Goal: Transaction & Acquisition: Purchase product/service

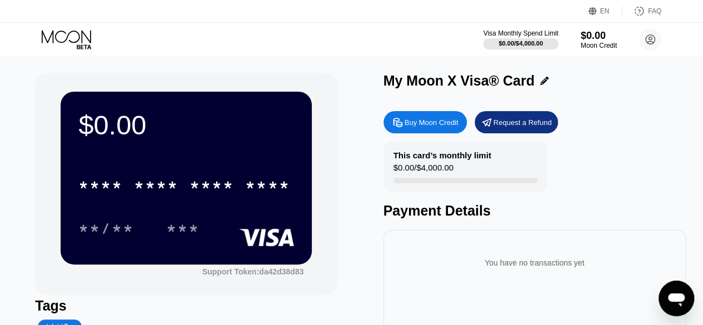
click at [82, 33] on icon at bounding box center [66, 36] width 49 height 13
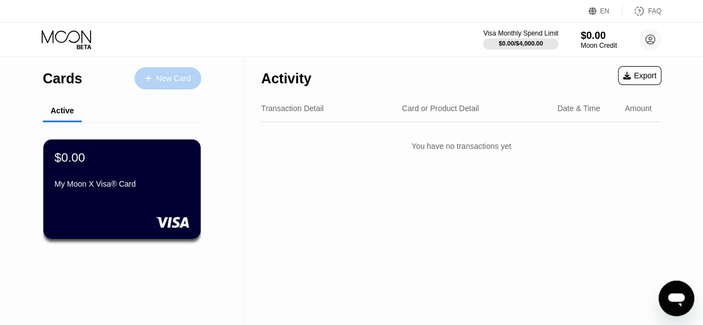
click at [165, 83] on div "New Card" at bounding box center [173, 78] width 34 height 9
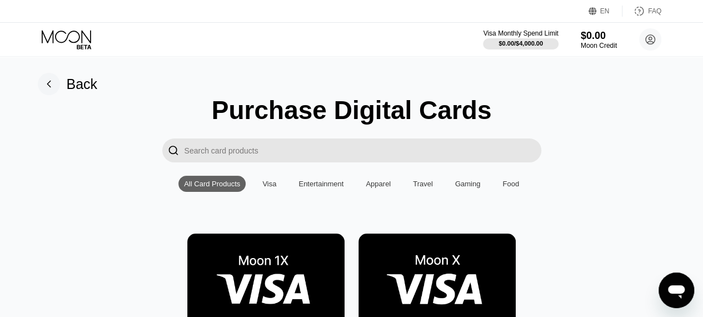
scroll to position [129, 0]
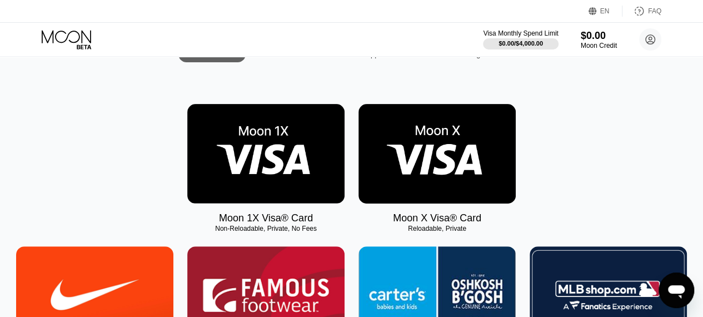
click at [418, 181] on img at bounding box center [436, 153] width 157 height 99
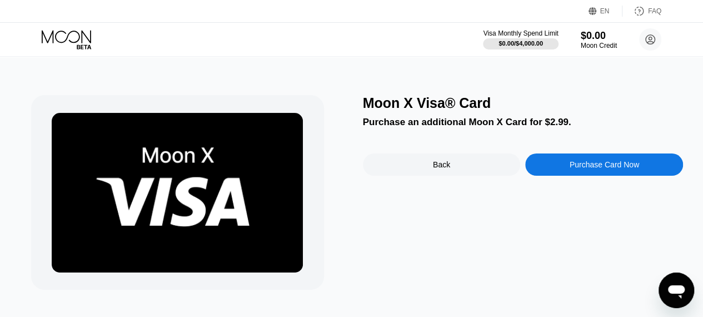
click at [456, 170] on div "Back" at bounding box center [442, 164] width 158 height 22
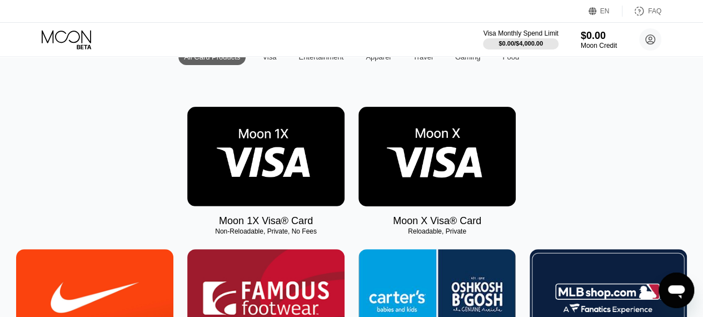
scroll to position [129, 0]
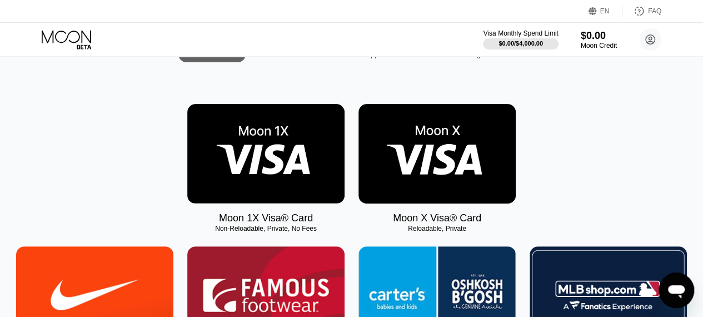
click at [274, 177] on img at bounding box center [265, 153] width 157 height 99
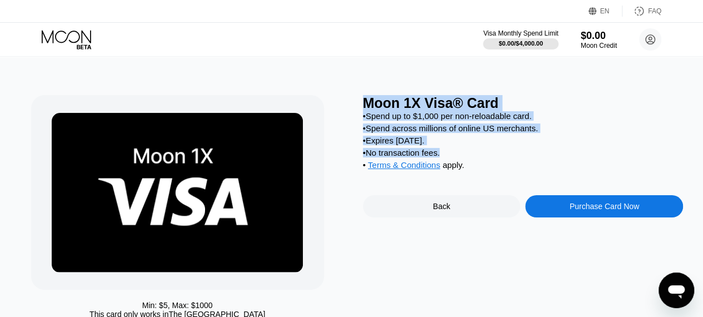
drag, startPoint x: 362, startPoint y: 104, endPoint x: 457, endPoint y: 163, distance: 111.8
click at [457, 163] on div "Moon 1X Visa® Card • Spend up to $1,000 per non-reloadable card. • Spend across…" at bounding box center [523, 209] width 321 height 229
click at [621, 119] on div "• Spend up to $1,000 per non-reloadable card." at bounding box center [523, 115] width 321 height 9
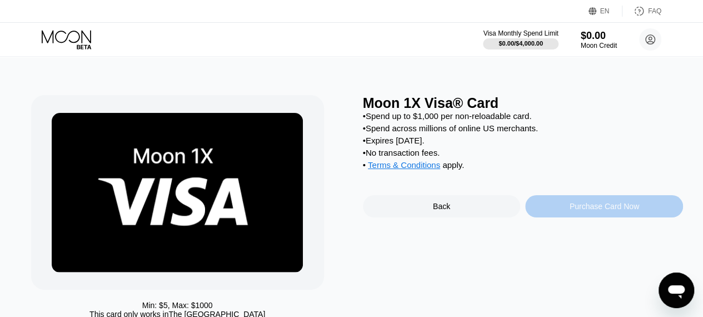
click at [606, 211] on div "Purchase Card Now" at bounding box center [603, 206] width 69 height 9
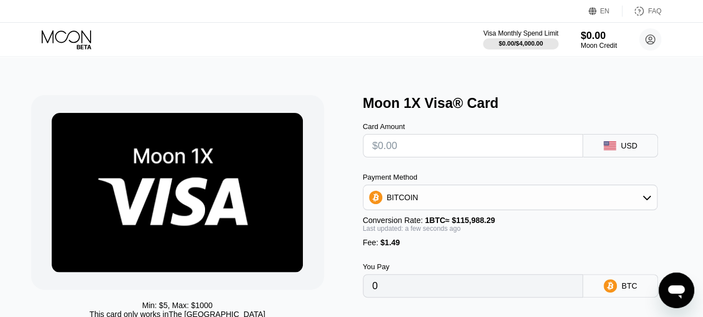
click at [435, 150] on input "text" at bounding box center [473, 145] width 202 height 22
type input "$1"
type input "0.00002147"
type input "$12"
type input "0.00011631"
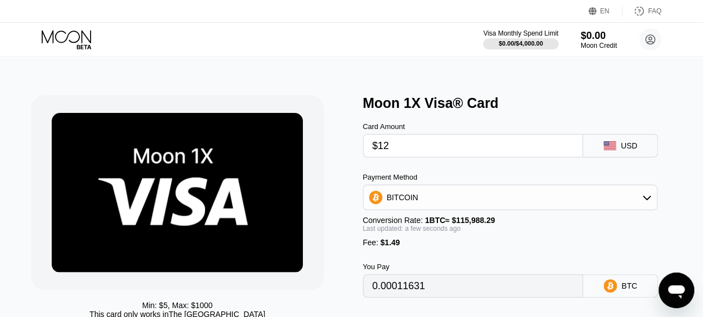
type input "$12"
click at [349, 77] on div "Min: $ 5 , Max: $ 1000 This card only works in The United States Moon 1X Visa® …" at bounding box center [351, 211] width 711 height 311
click at [399, 201] on div "BITCOIN" at bounding box center [403, 197] width 32 height 9
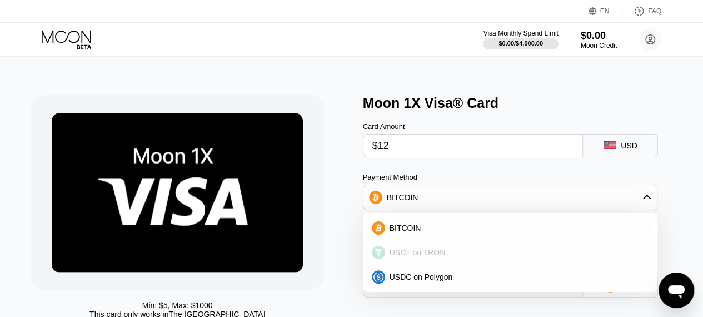
click at [403, 257] on span "USDT on TRON" at bounding box center [417, 252] width 56 height 9
type input "13.63"
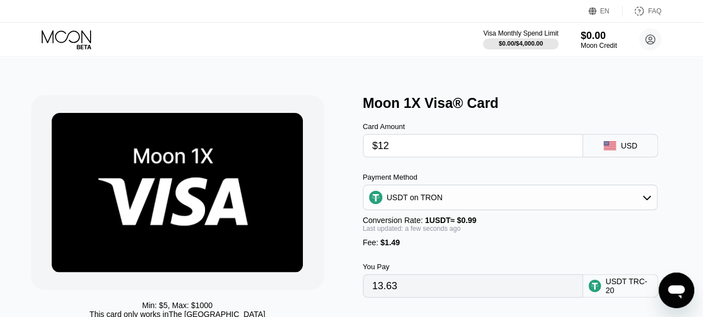
click at [333, 97] on div "Min: $ 5 , Max: $ 1000 This card only works in The United States" at bounding box center [191, 217] width 321 height 244
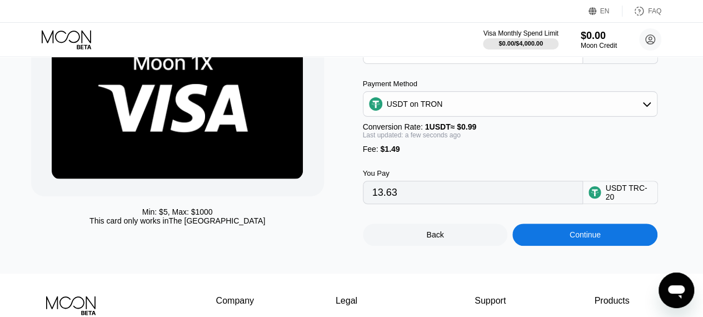
scroll to position [129, 0]
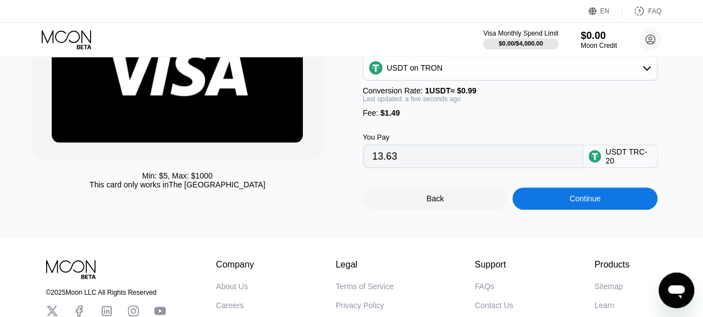
click at [573, 209] on div "Continue" at bounding box center [584, 198] width 145 height 22
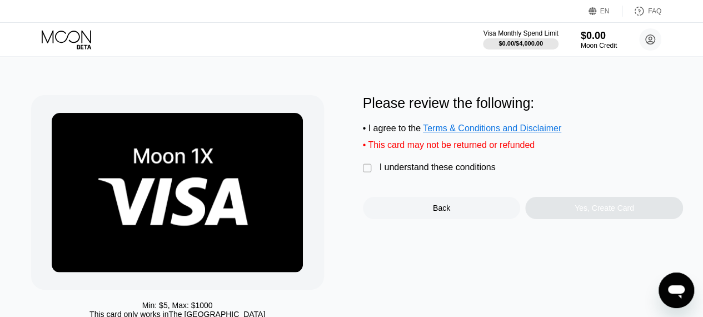
click at [369, 173] on div "" at bounding box center [368, 168] width 11 height 11
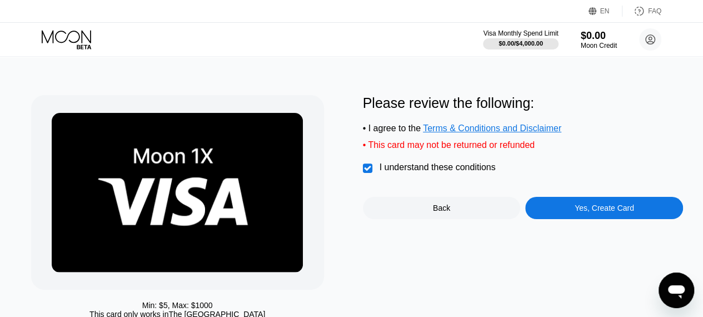
click at [587, 219] on div "Yes, Create Card" at bounding box center [604, 208] width 158 height 22
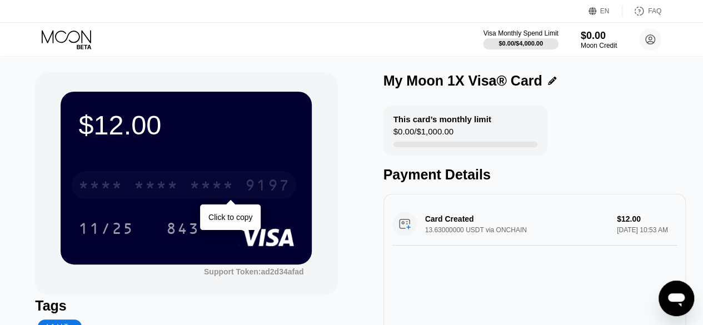
click at [194, 192] on div "* * * *" at bounding box center [211, 187] width 44 height 18
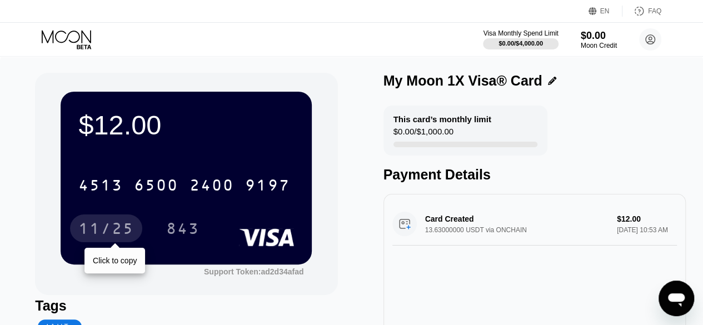
click at [85, 228] on div "11/25" at bounding box center [106, 230] width 56 height 18
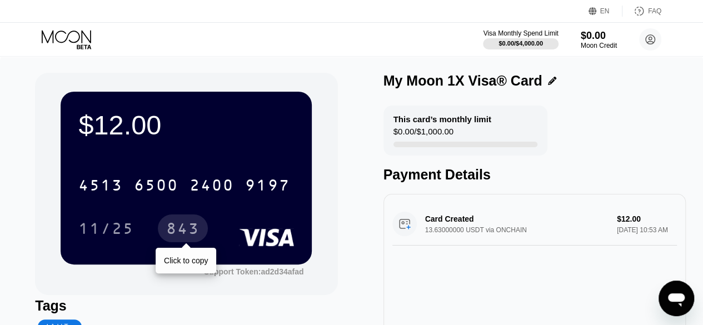
click at [191, 233] on div "843" at bounding box center [182, 230] width 33 height 18
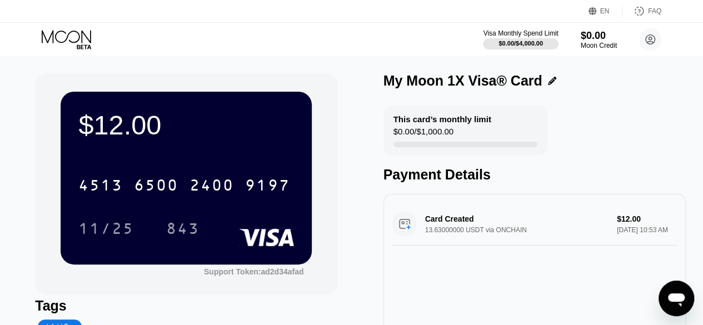
click at [142, 161] on div "$12.00 4513 6500 2400 9197 11/25 843" at bounding box center [186, 178] width 251 height 172
